Goal: Information Seeking & Learning: Understand process/instructions

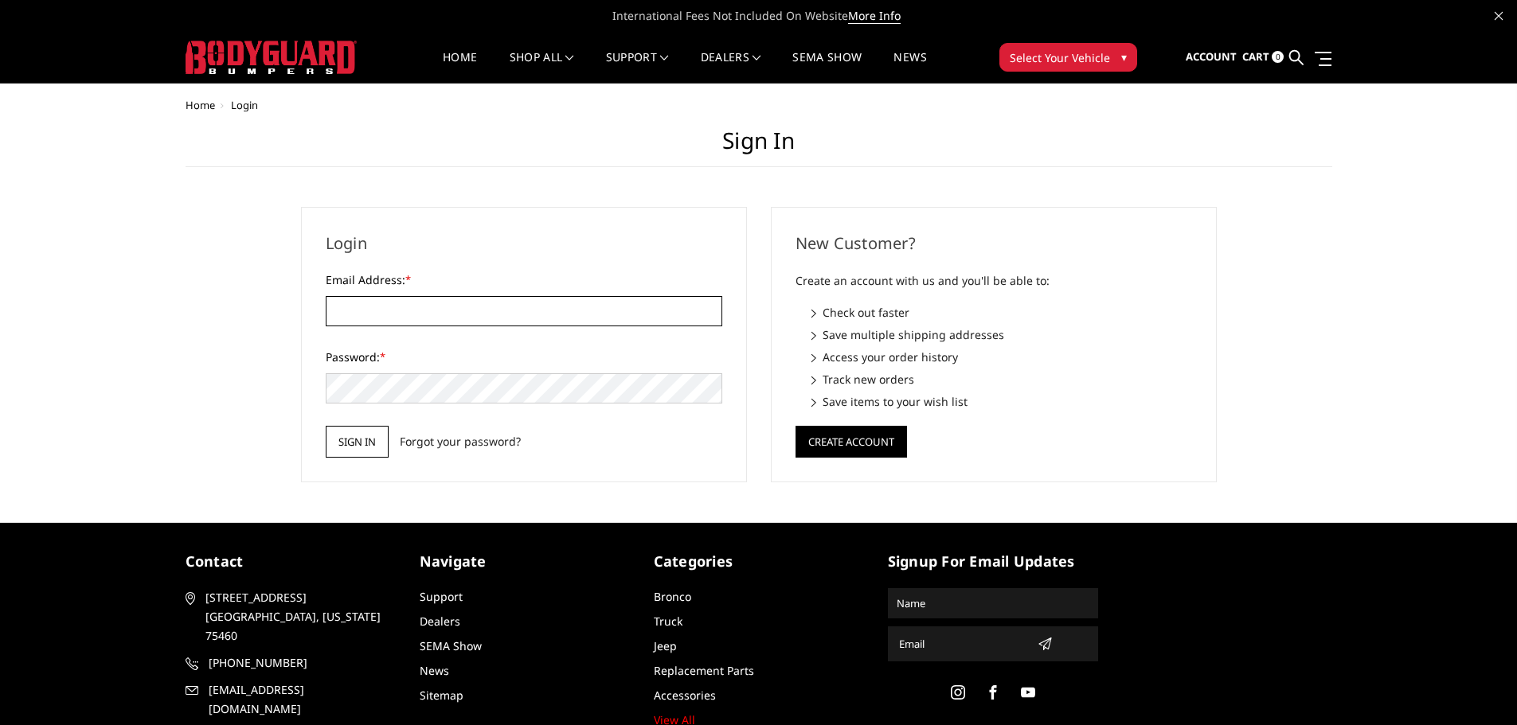
type input "[PERSON_NAME][EMAIL_ADDRESS][DOMAIN_NAME]"
click at [350, 441] on input "Sign in" at bounding box center [357, 442] width 63 height 32
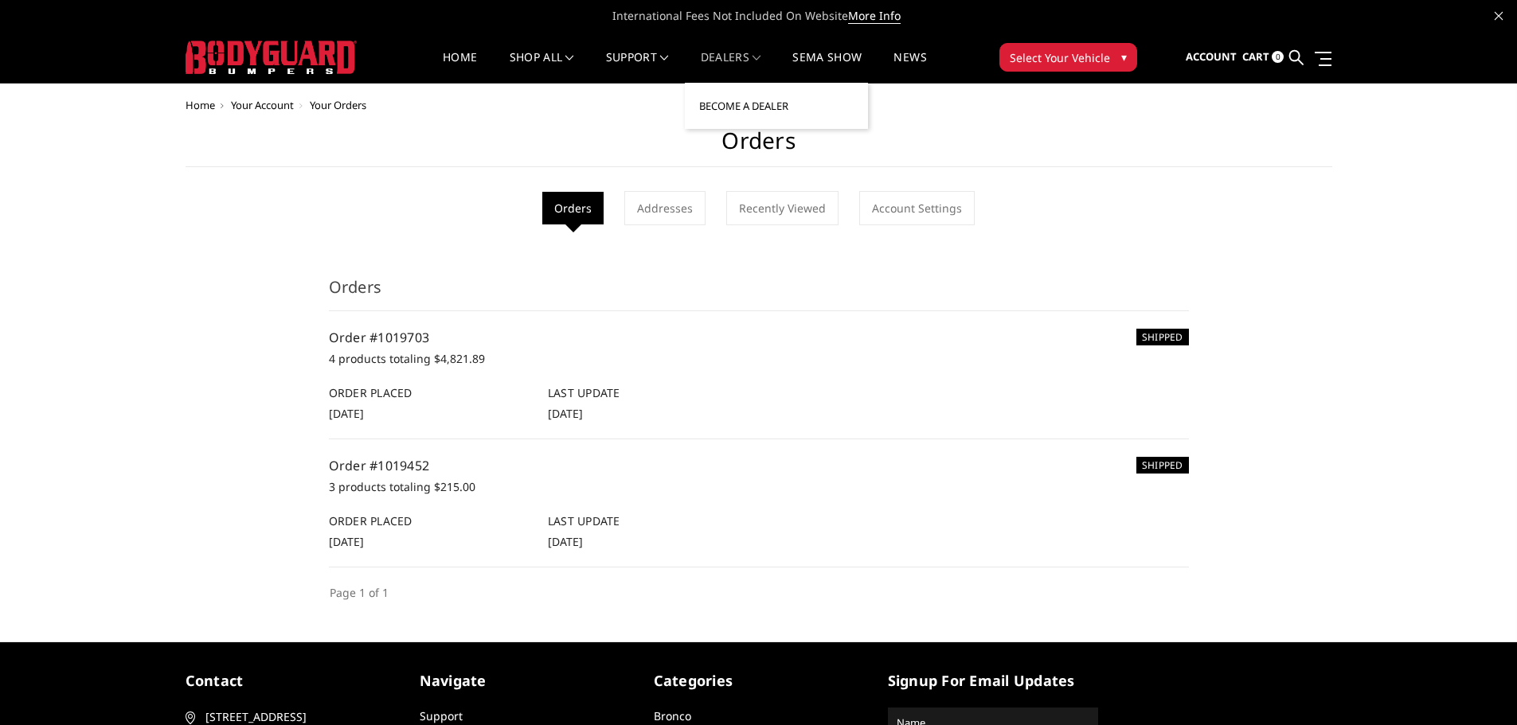
click at [748, 109] on link "Become a Dealer" at bounding box center [776, 106] width 170 height 30
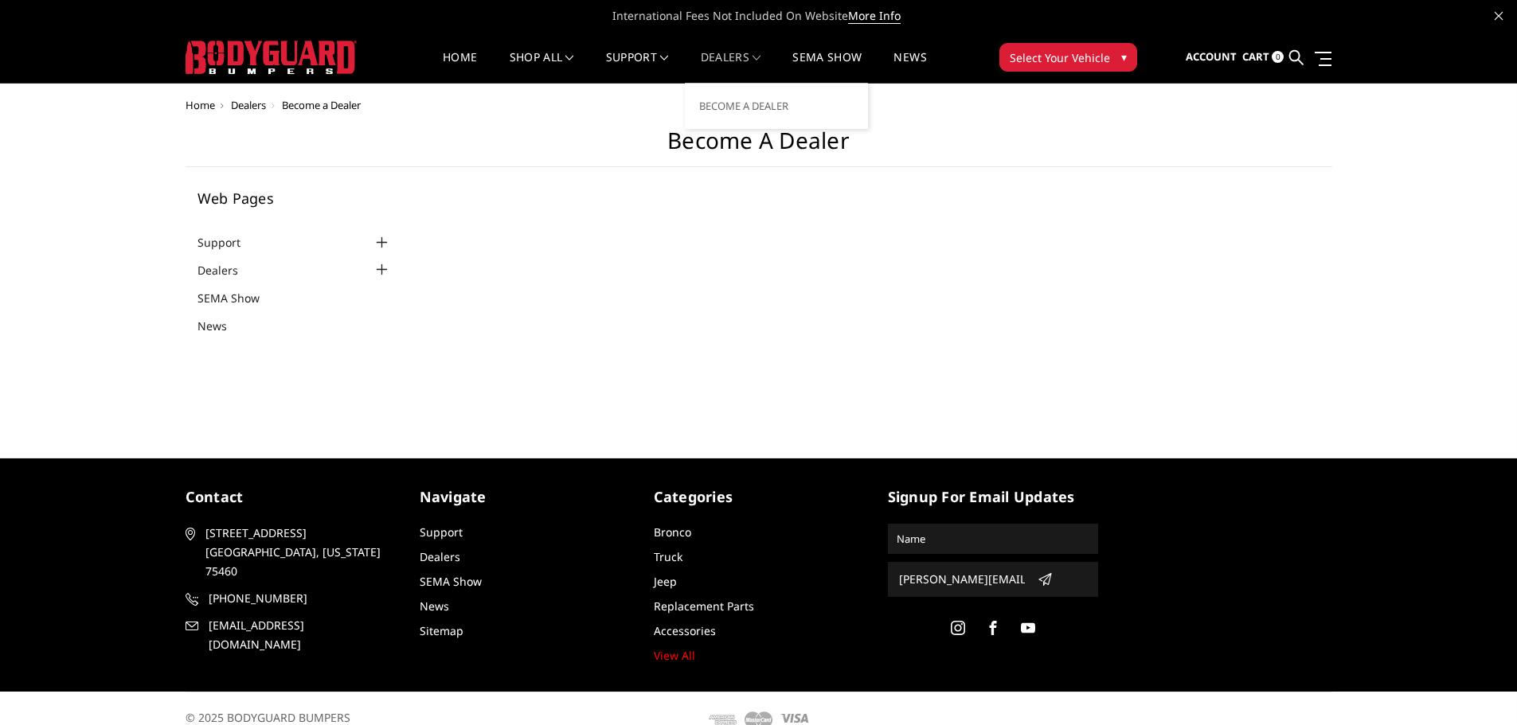
select select "US"
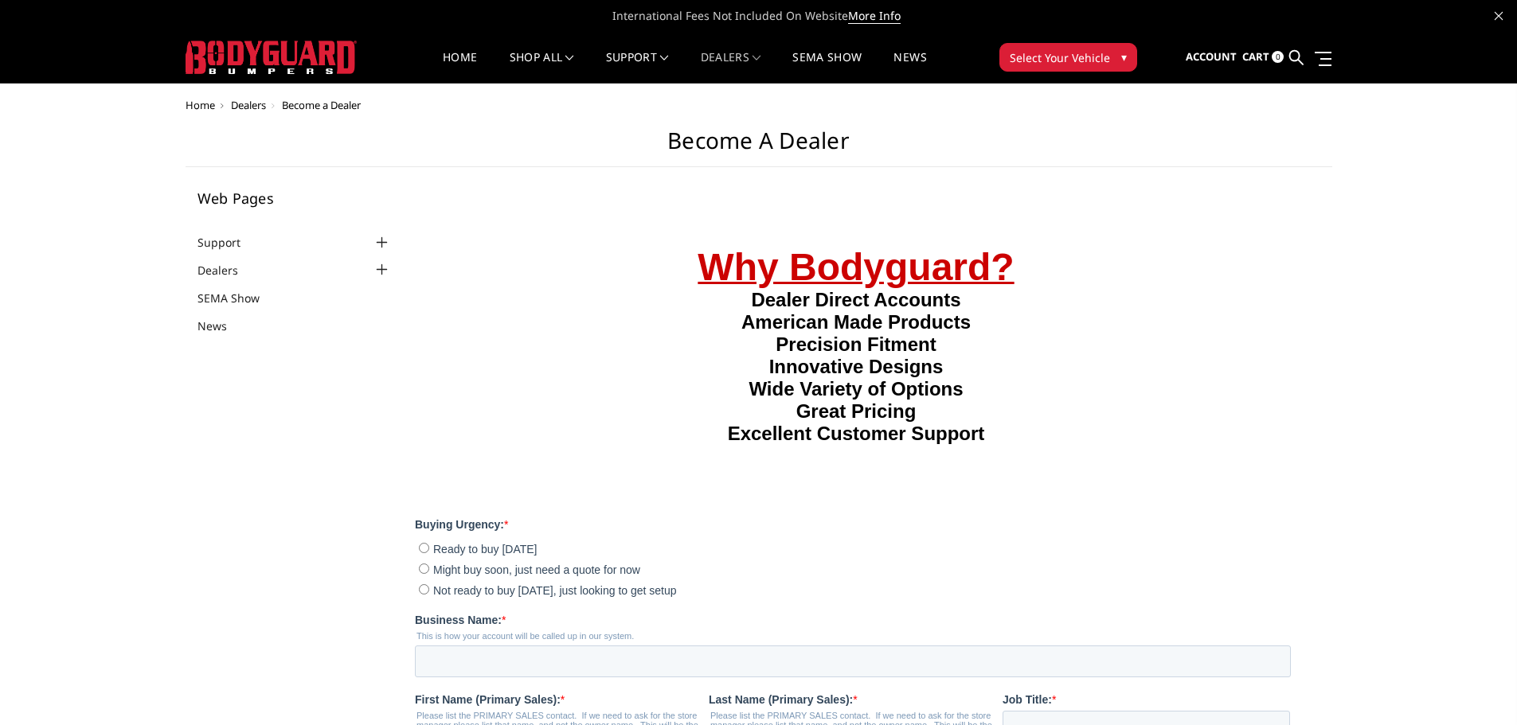
click at [379, 271] on div at bounding box center [381, 269] width 19 height 19
click at [216, 271] on link "Dealers" at bounding box center [227, 270] width 61 height 17
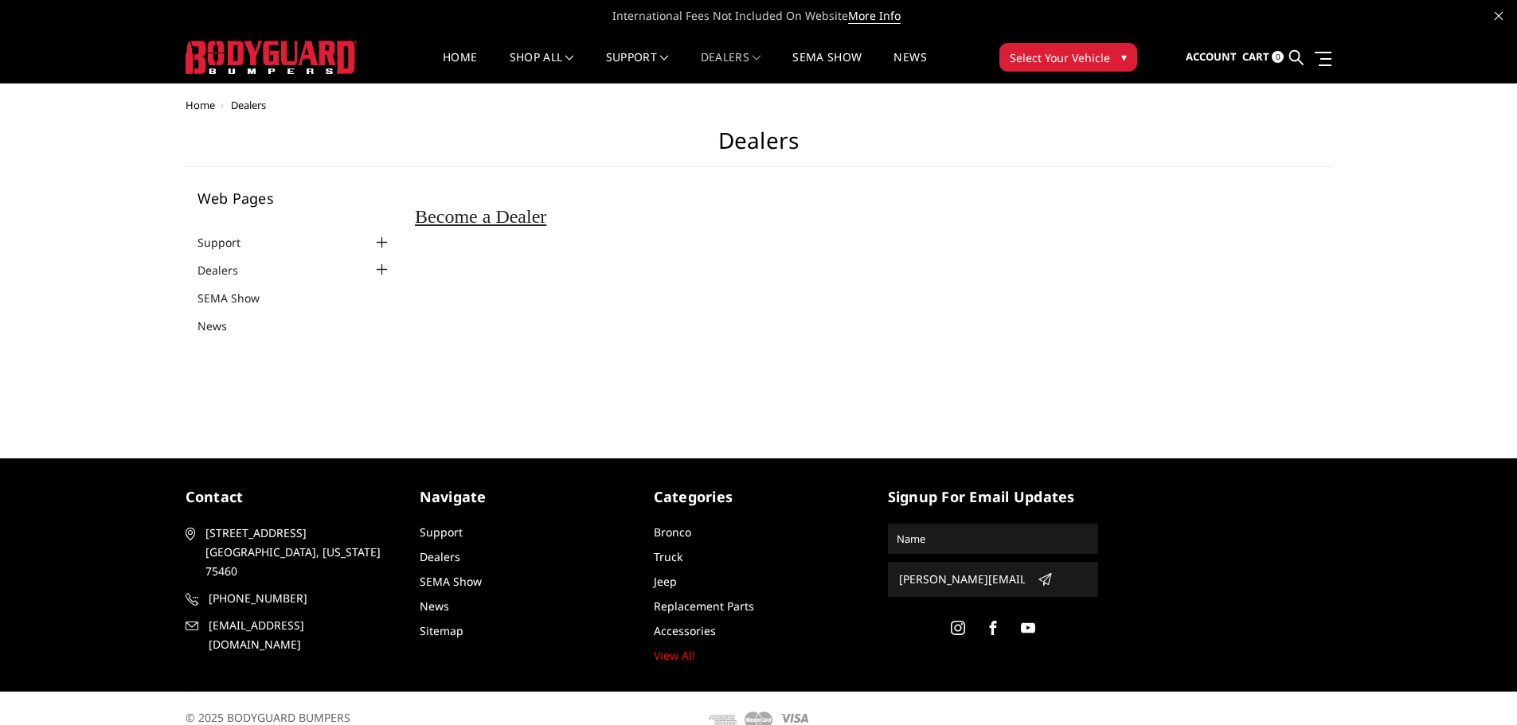
click at [382, 240] on div at bounding box center [381, 242] width 19 height 19
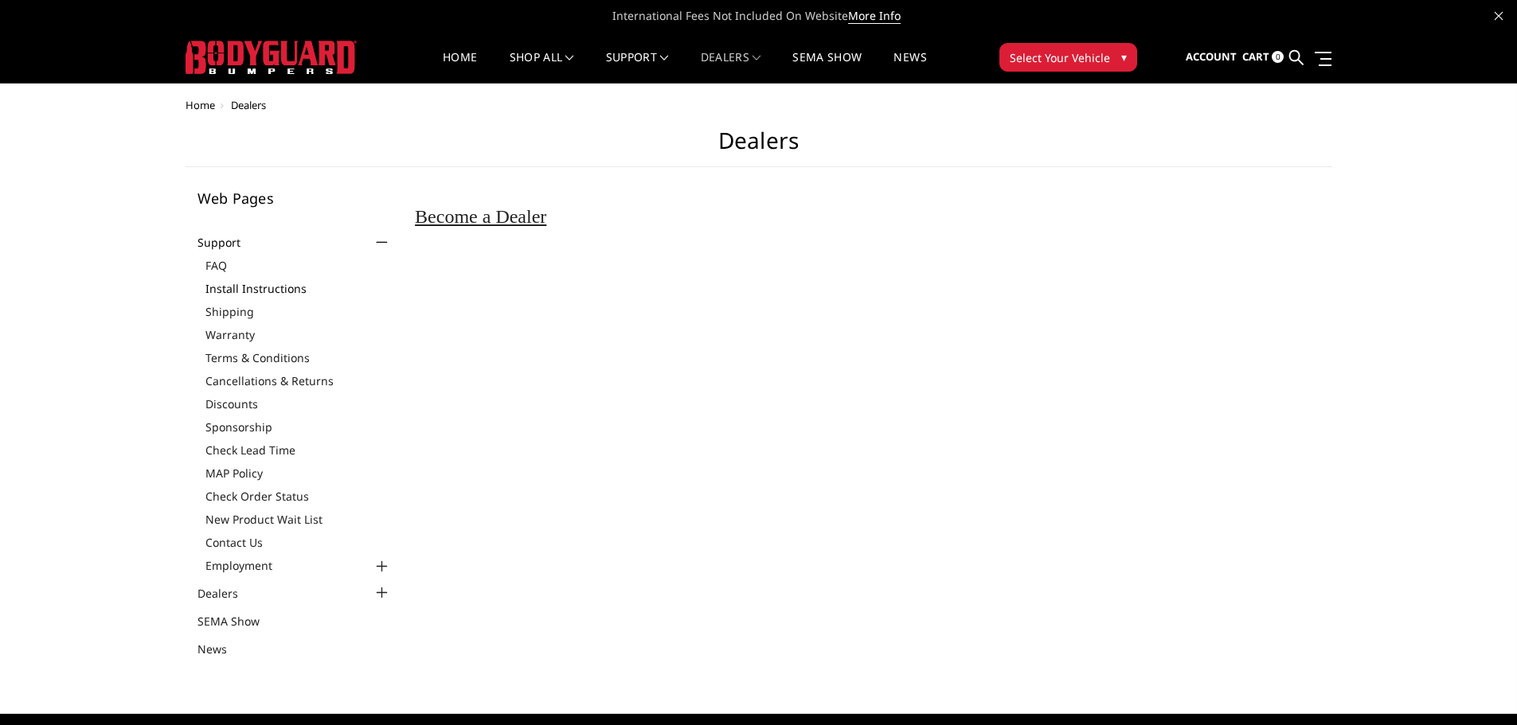
click at [287, 288] on link "Install Instructions" at bounding box center [298, 288] width 186 height 17
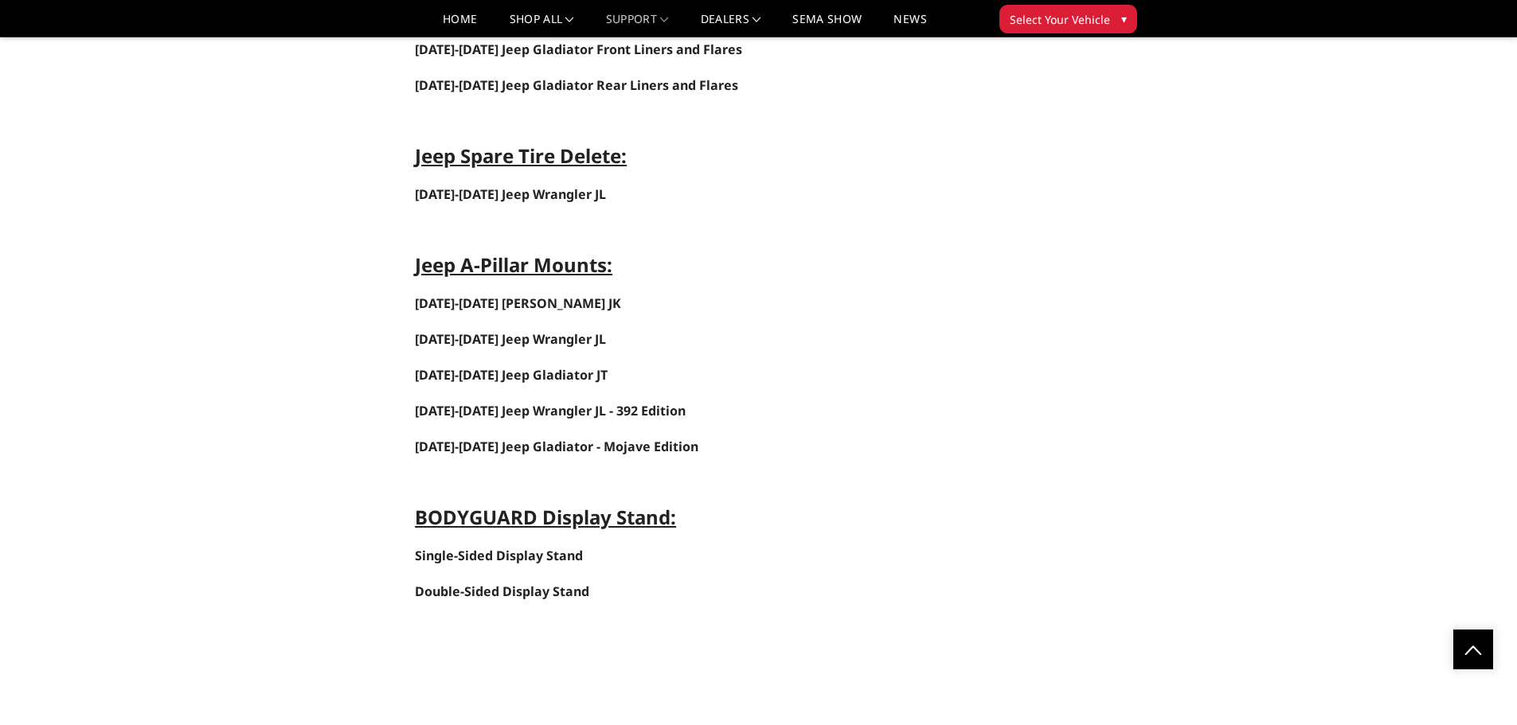
scroll to position [6846, 0]
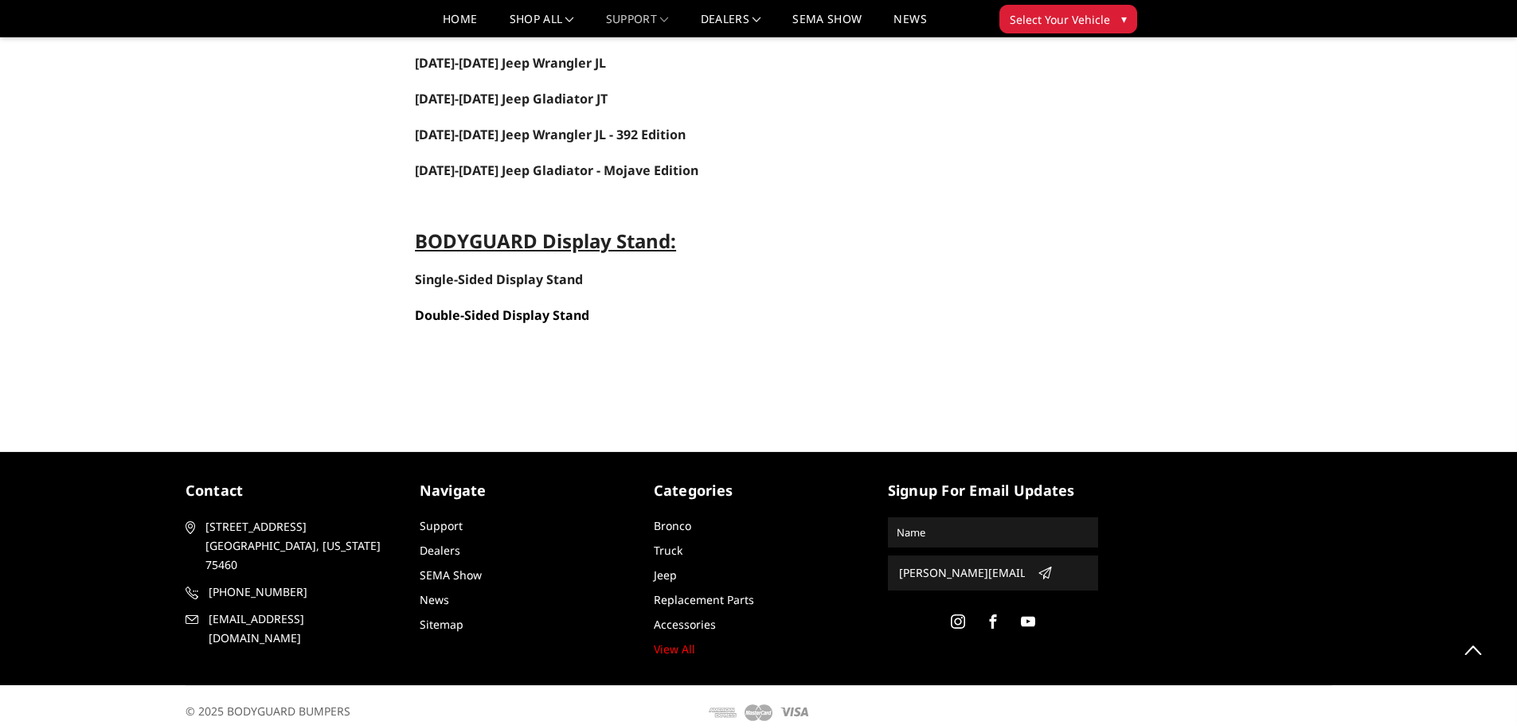
click at [541, 317] on strong "Double-Sided Display Stand" at bounding box center [502, 315] width 174 height 18
